Goal: Task Accomplishment & Management: Manage account settings

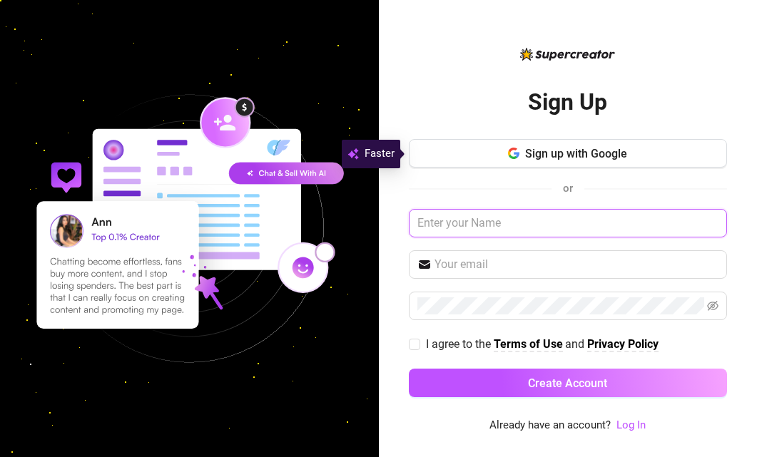
click at [526, 226] on input "text" at bounding box center [568, 223] width 318 height 29
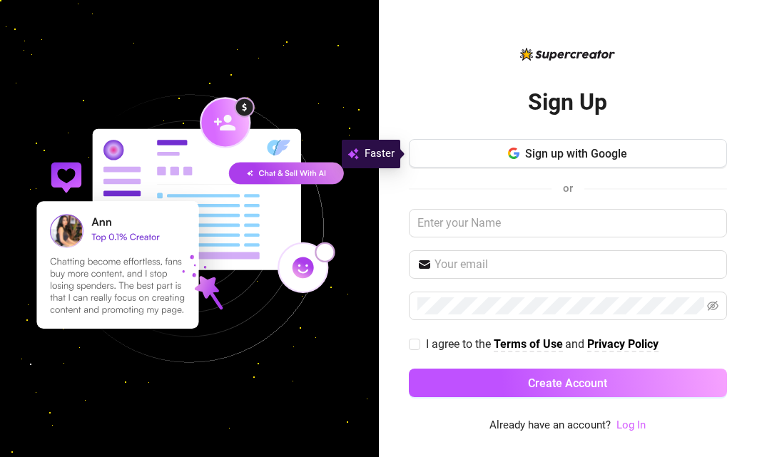
click at [626, 425] on link "Log In" at bounding box center [630, 425] width 29 height 13
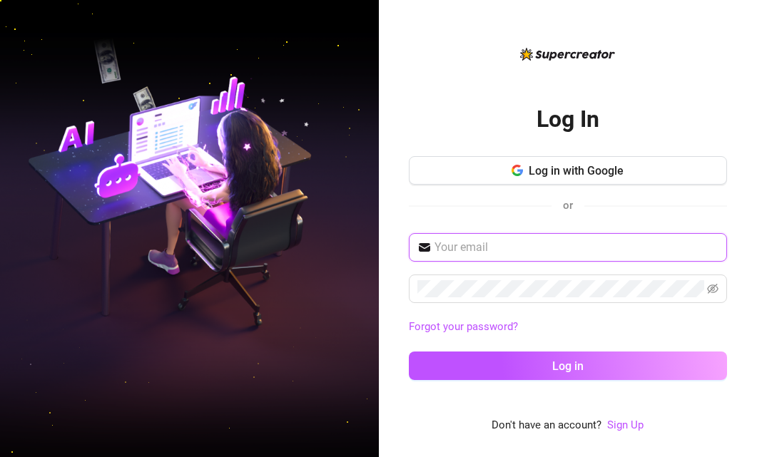
click at [549, 252] on input "text" at bounding box center [576, 247] width 284 height 17
click at [586, 244] on input "text" at bounding box center [576, 247] width 284 height 17
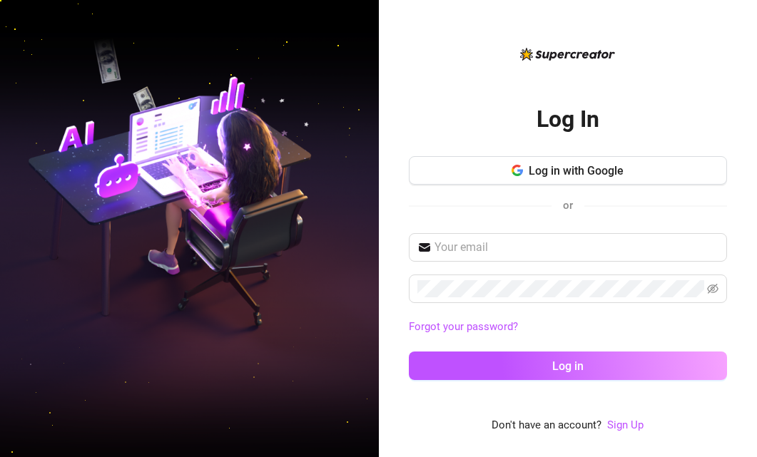
click at [662, 135] on div "Log In Log in with Google or Forgot your password? Log in" at bounding box center [568, 239] width 318 height 307
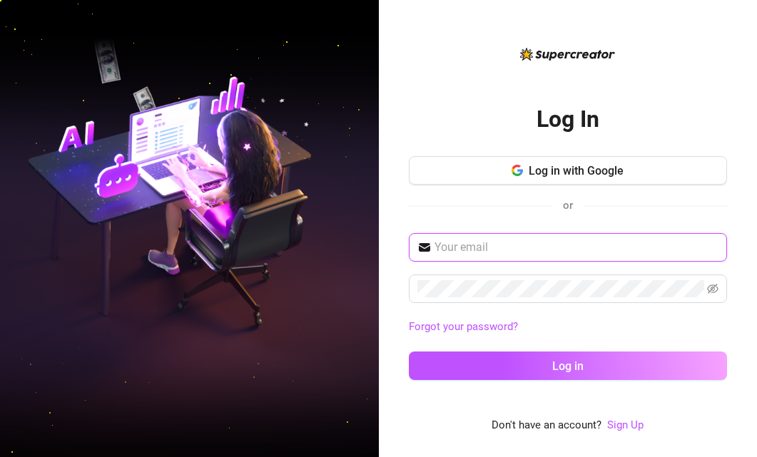
click at [577, 243] on input "text" at bounding box center [576, 247] width 284 height 17
click at [693, 255] on input "justinegirl1022@gmail.com" at bounding box center [576, 247] width 284 height 17
click at [718, 239] on div at bounding box center [718, 239] width 0 height 0
click at [587, 253] on input "justinegirl1022@gmail.com" at bounding box center [576, 247] width 284 height 17
type input "Justinegirl1022@gmail.com"
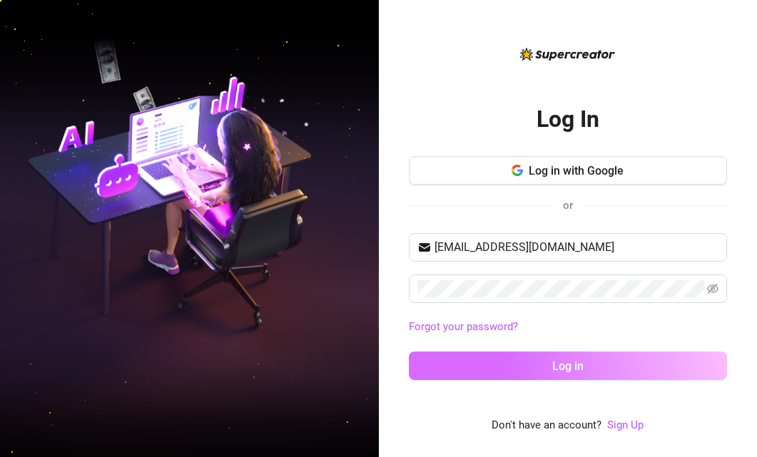
click at [539, 375] on button "Log in" at bounding box center [568, 366] width 318 height 29
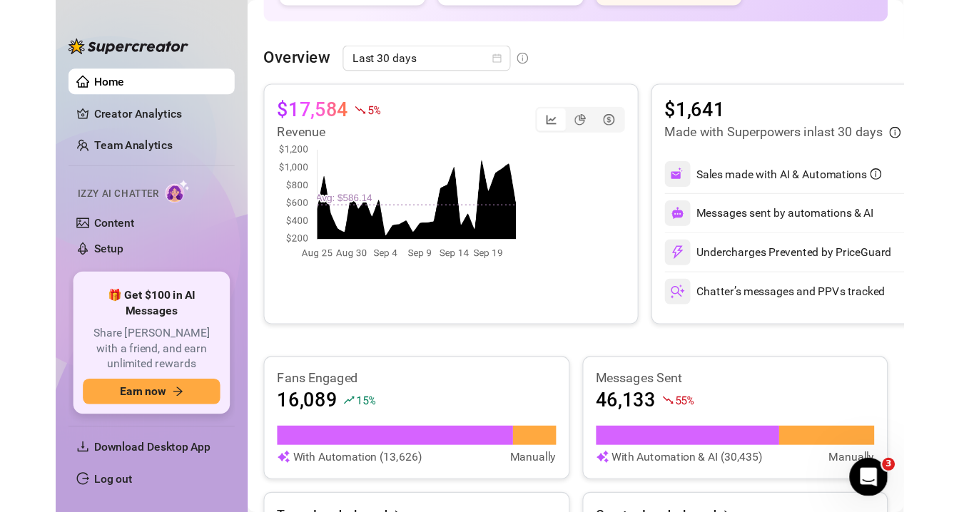
scroll to position [215, 0]
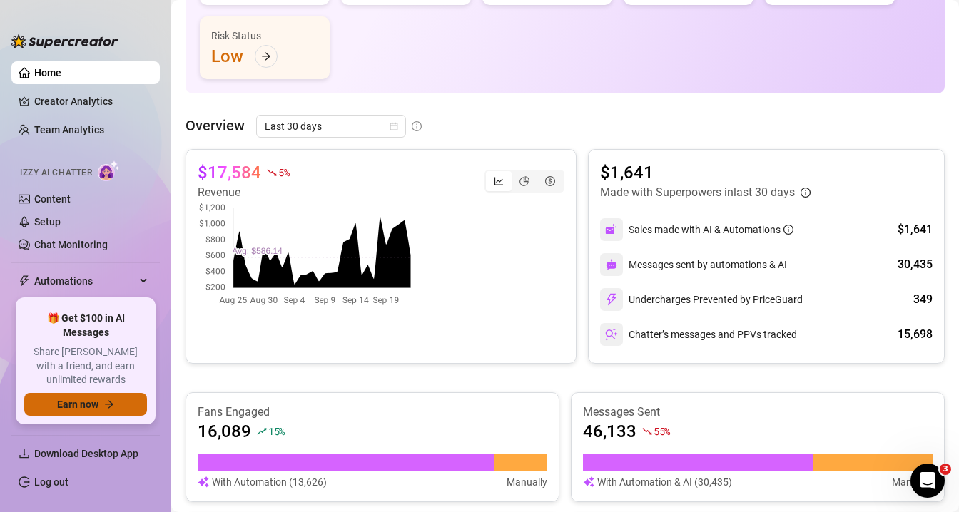
click at [103, 405] on button "Earn now" at bounding box center [85, 404] width 123 height 23
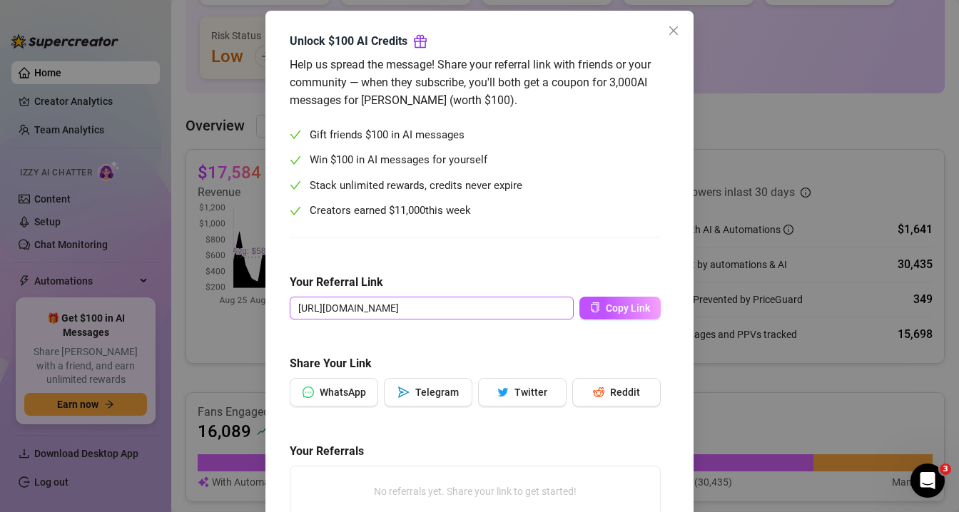
scroll to position [66, 0]
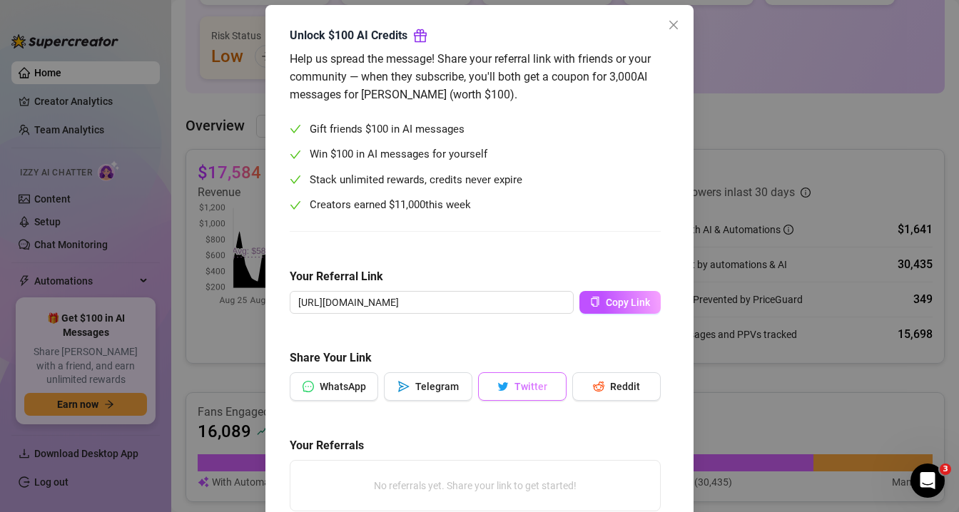
click at [512, 390] on button "Twitter" at bounding box center [522, 386] width 88 height 29
